Goal: Information Seeking & Learning: Learn about a topic

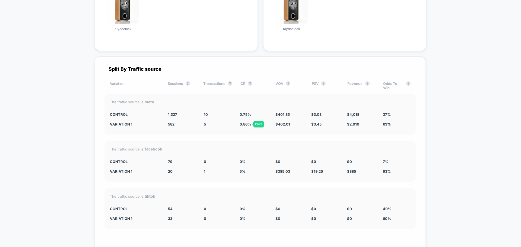
scroll to position [1057, 0]
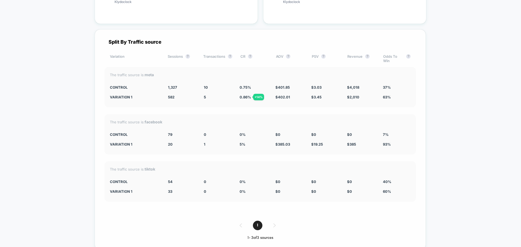
drag, startPoint x: 143, startPoint y: 169, endPoint x: 210, endPoint y: 171, distance: 67.5
click at [210, 171] on div "The traffic source is: tiktok" at bounding box center [260, 169] width 300 height 5
drag, startPoint x: 109, startPoint y: 134, endPoint x: 194, endPoint y: 143, distance: 85.3
click at [194, 143] on div "The traffic source is: facebook CONTROL 79 0 0 % $ 0 $ 0 $ 0 7% Variation 1 20 …" at bounding box center [259, 134] width 311 height 40
click at [194, 143] on div "20 - 74.7 %" at bounding box center [182, 144] width 28 height 4
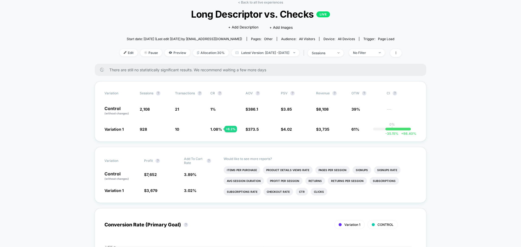
scroll to position [0, 0]
